Goal: Transaction & Acquisition: Purchase product/service

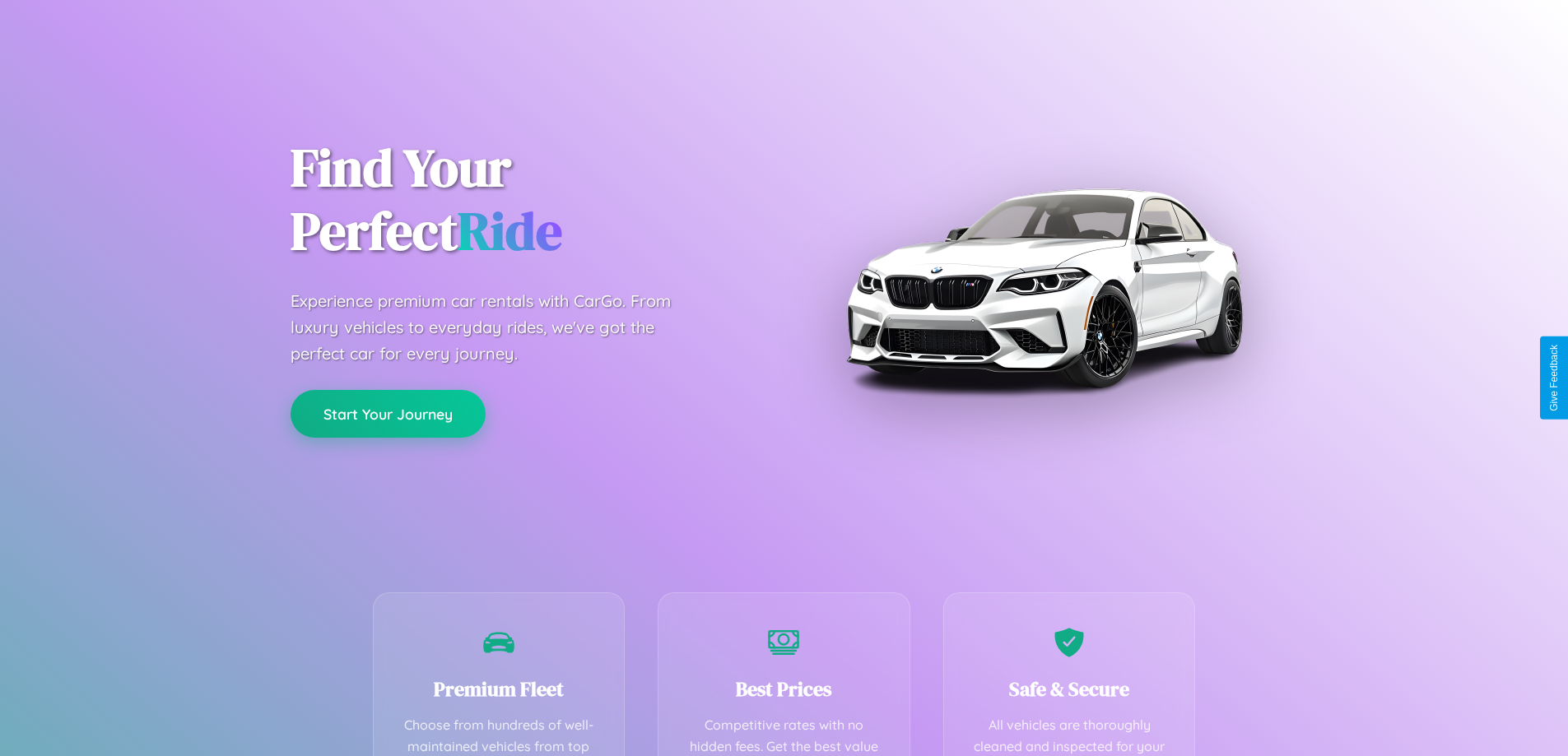
click at [387, 414] on button "Start Your Journey" at bounding box center [387, 413] width 195 height 48
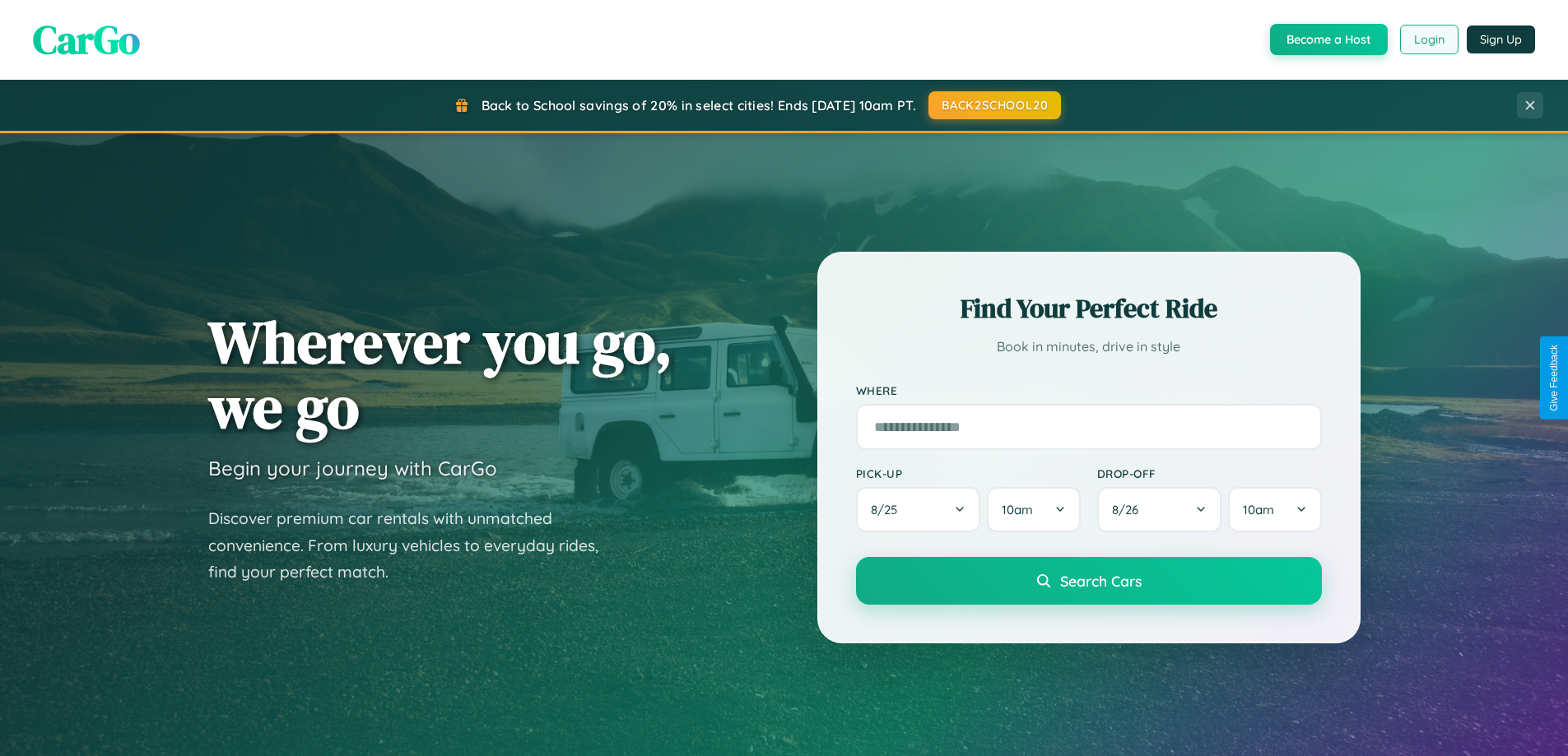
click at [1427, 40] on button "Login" at bounding box center [1429, 39] width 58 height 30
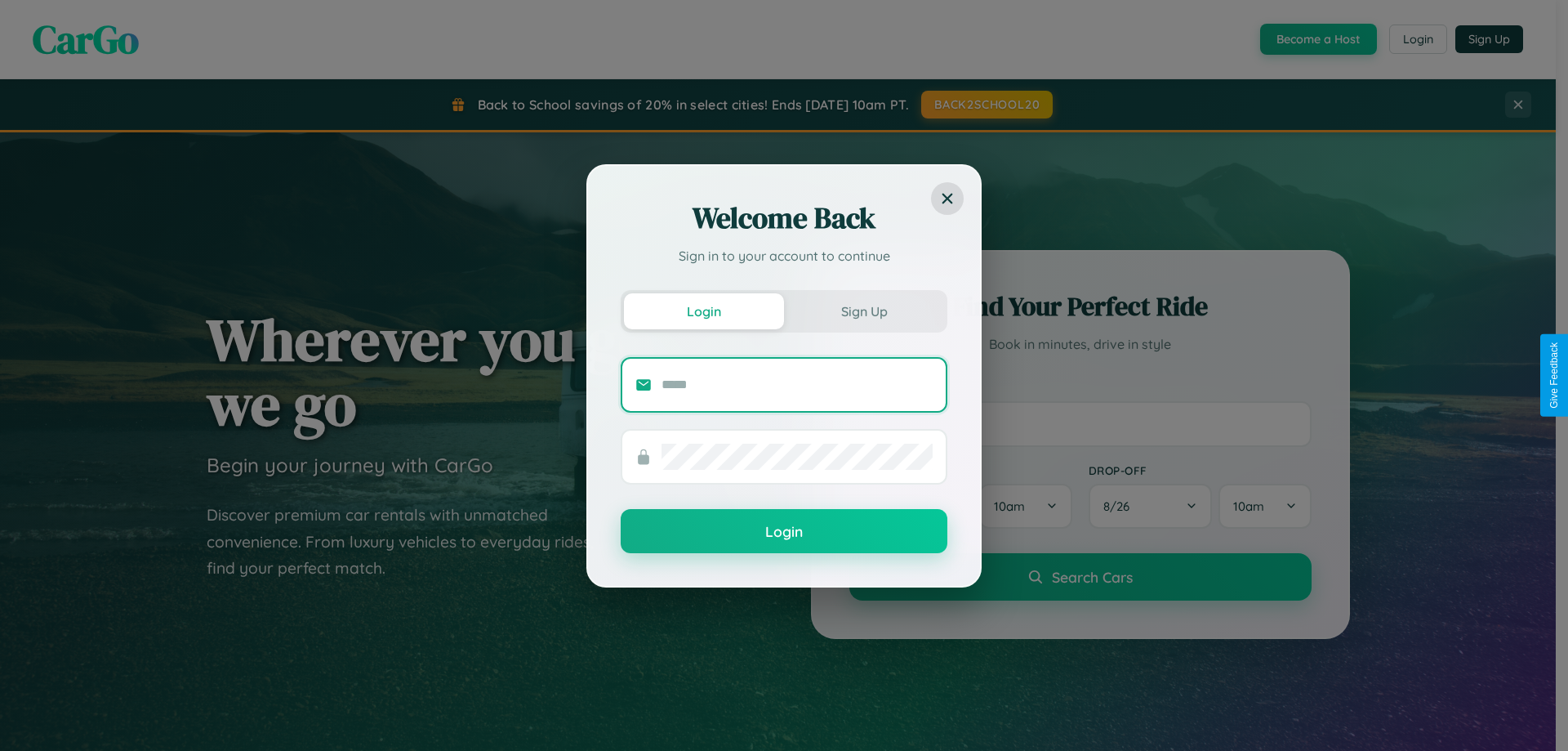
click at [797, 384] on input "text" at bounding box center [796, 385] width 271 height 26
type input "**********"
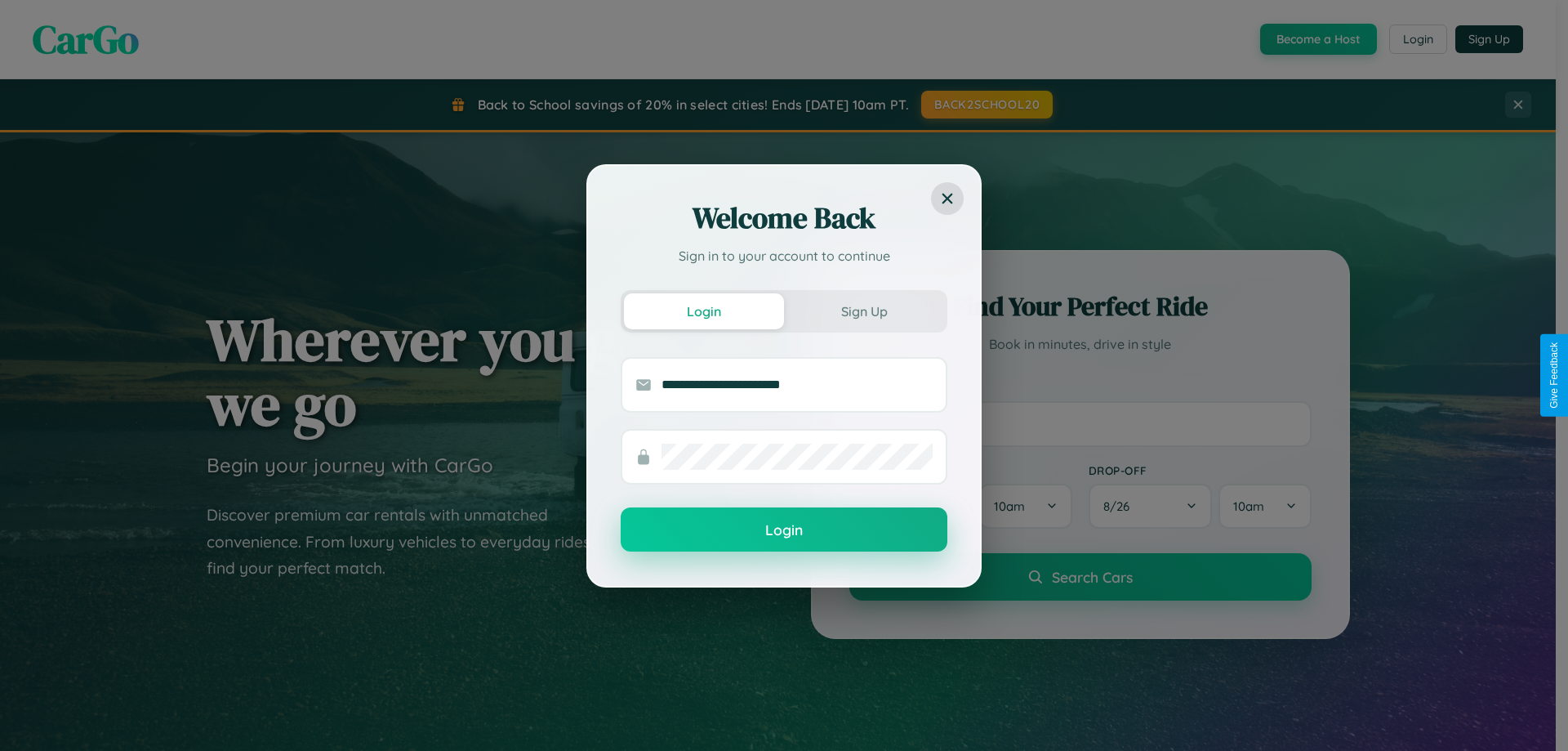
click at [784, 530] on button "Login" at bounding box center [784, 529] width 327 height 44
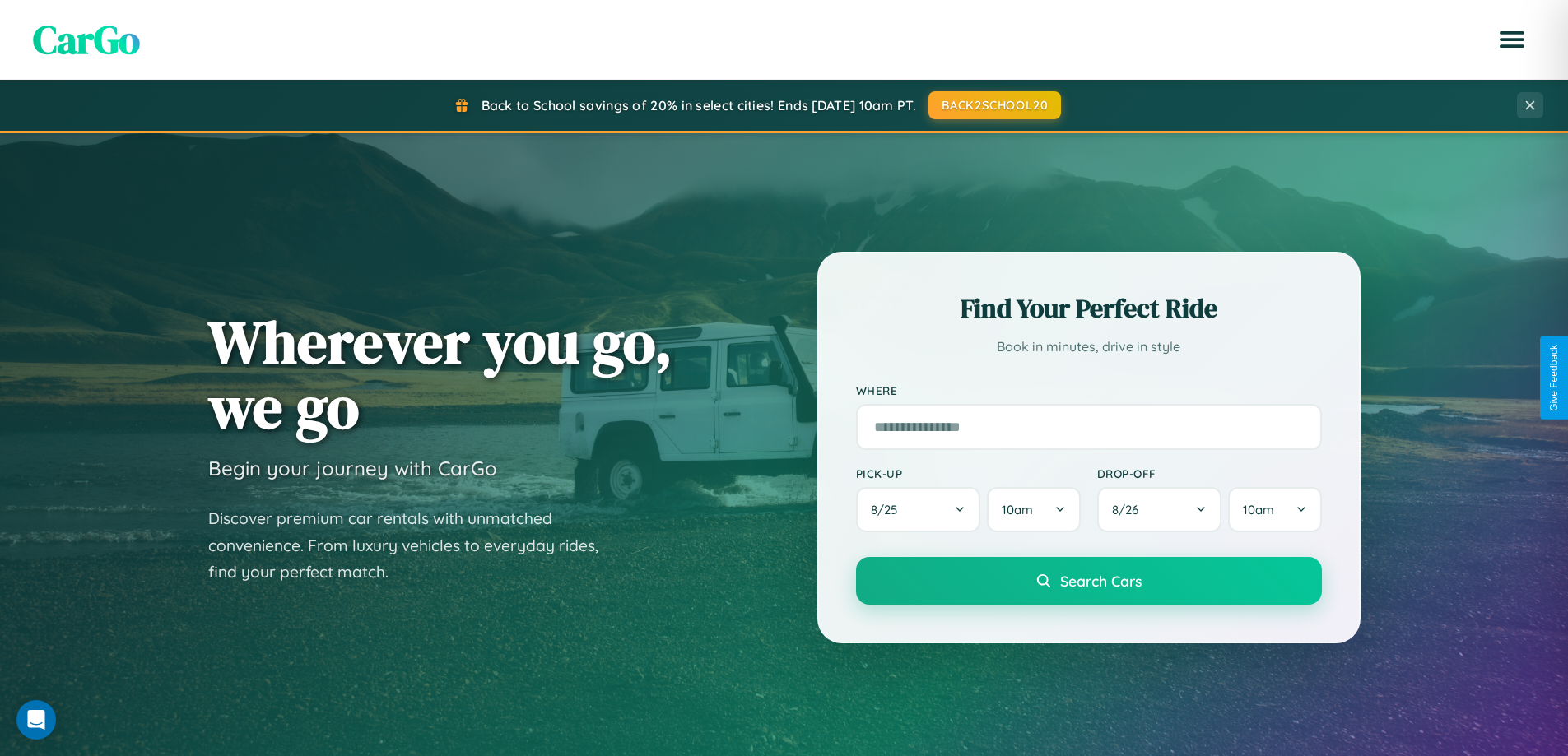
scroll to position [49, 0]
